Goal: Find specific page/section: Find specific page/section

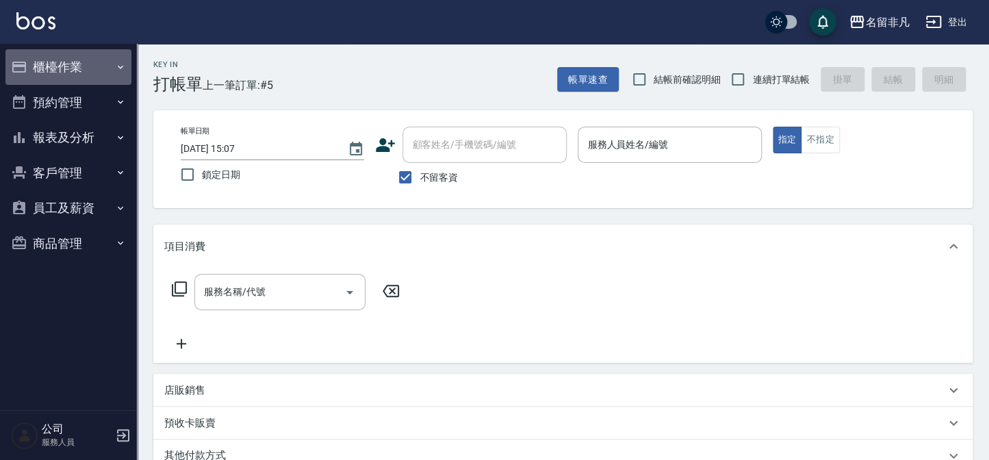
click at [66, 66] on button "櫃檯作業" at bounding box center [68, 67] width 126 height 36
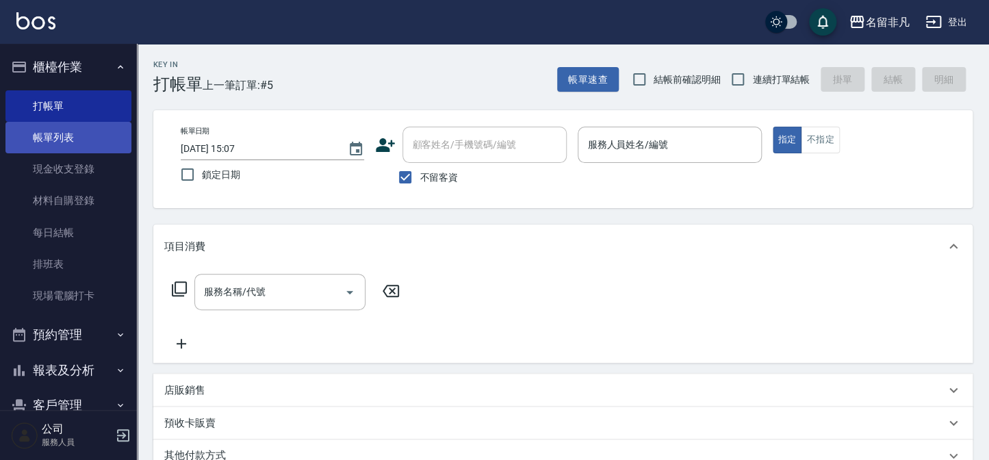
drag, startPoint x: 64, startPoint y: 139, endPoint x: 70, endPoint y: 133, distance: 8.2
click at [65, 139] on link "帳單列表" at bounding box center [68, 137] width 126 height 31
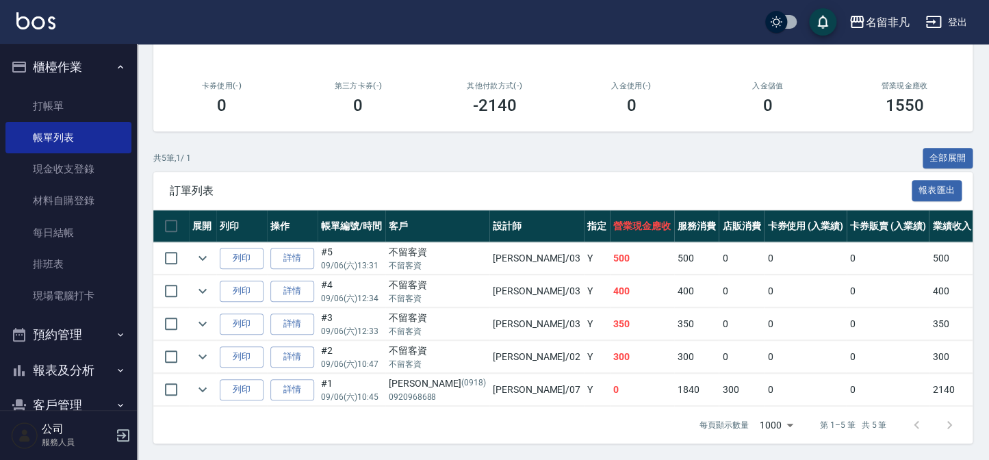
scroll to position [221, 0]
click at [84, 233] on link "每日結帳" at bounding box center [68, 232] width 126 height 31
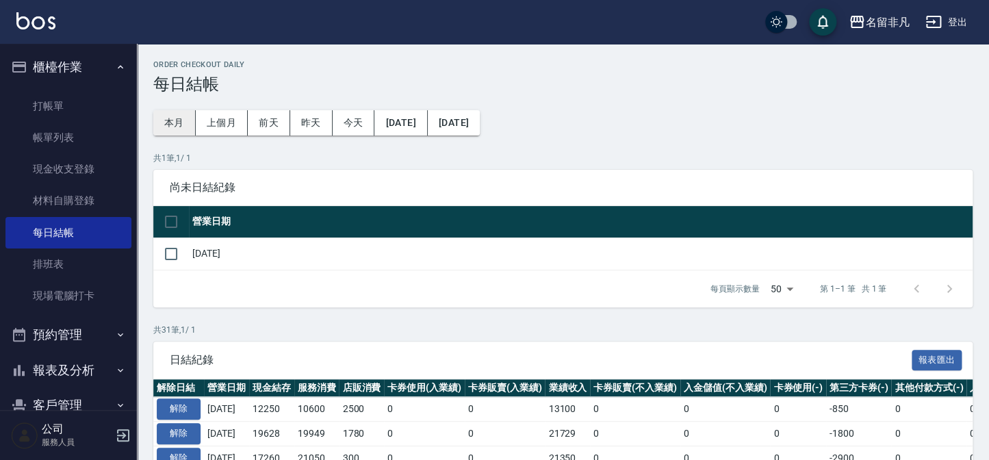
click at [171, 124] on button "本月" at bounding box center [174, 122] width 42 height 25
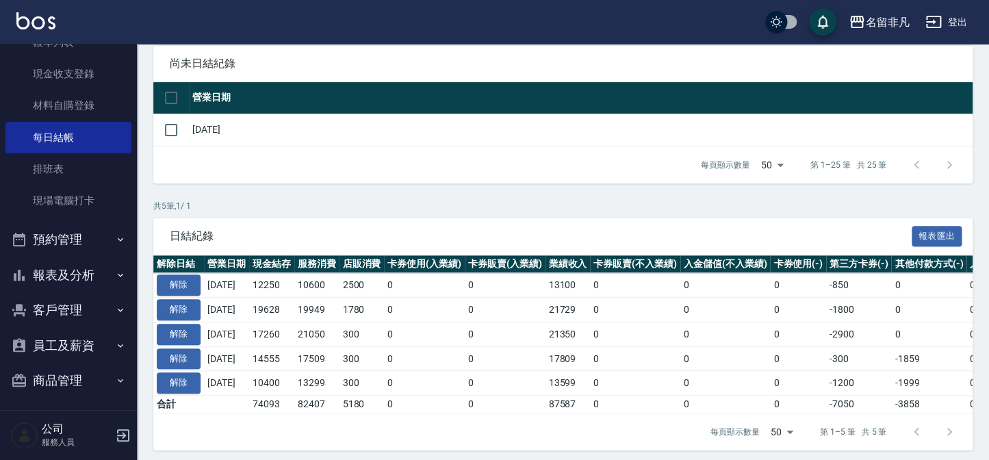
scroll to position [99, 0]
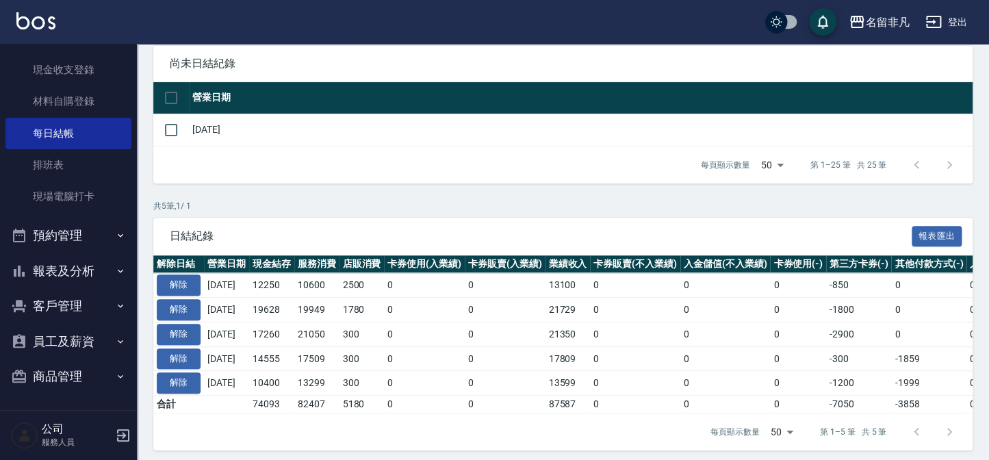
click at [118, 376] on icon "button" at bounding box center [120, 376] width 5 height 3
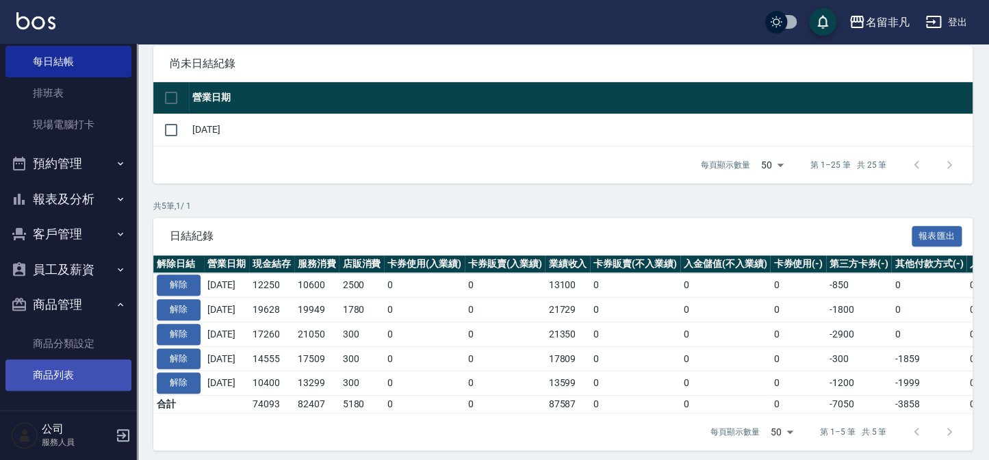
scroll to position [173, 0]
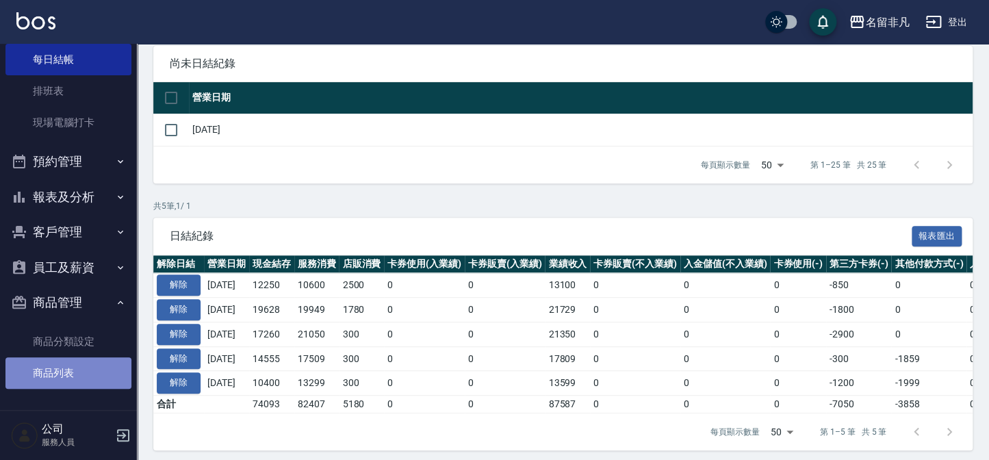
click at [79, 376] on link "商品列表" at bounding box center [68, 372] width 126 height 31
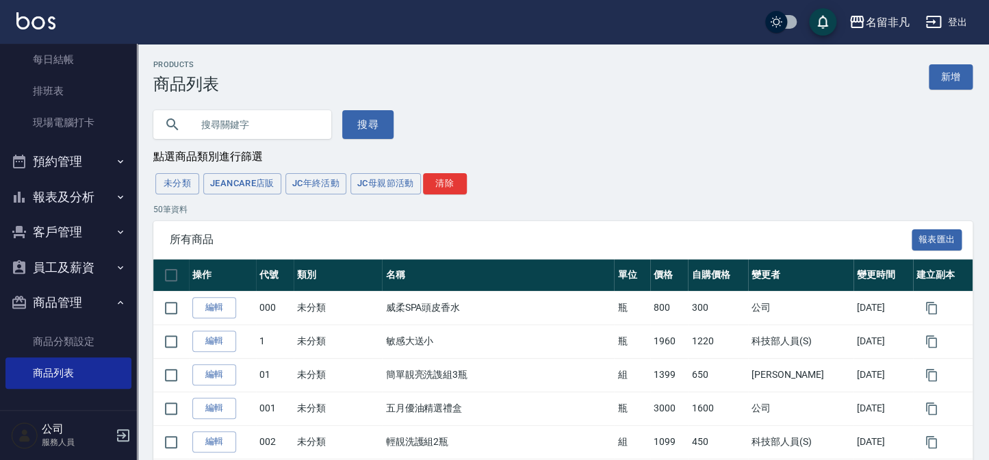
click at [311, 123] on input "text" at bounding box center [256, 124] width 129 height 37
click at [363, 125] on button "搜尋" at bounding box center [367, 124] width 51 height 29
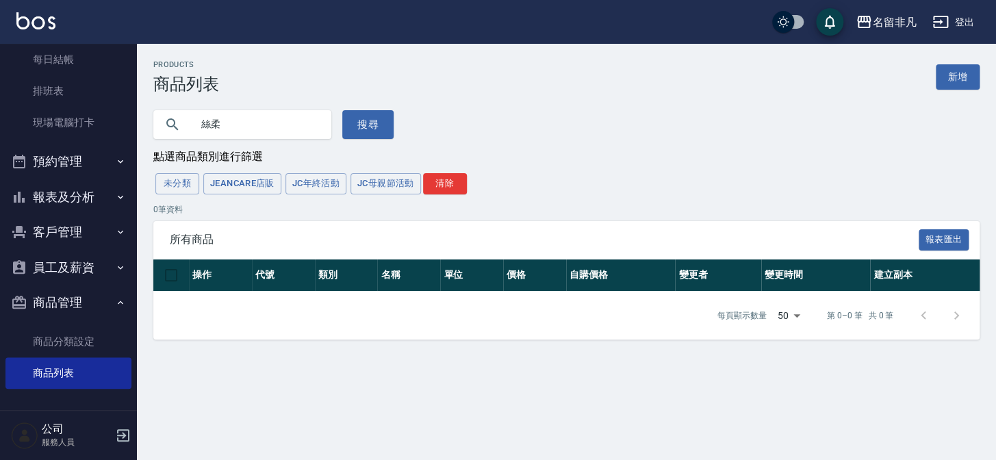
click at [287, 124] on input "絲柔" at bounding box center [256, 124] width 129 height 37
type input "絲"
